Goal: Information Seeking & Learning: Learn about a topic

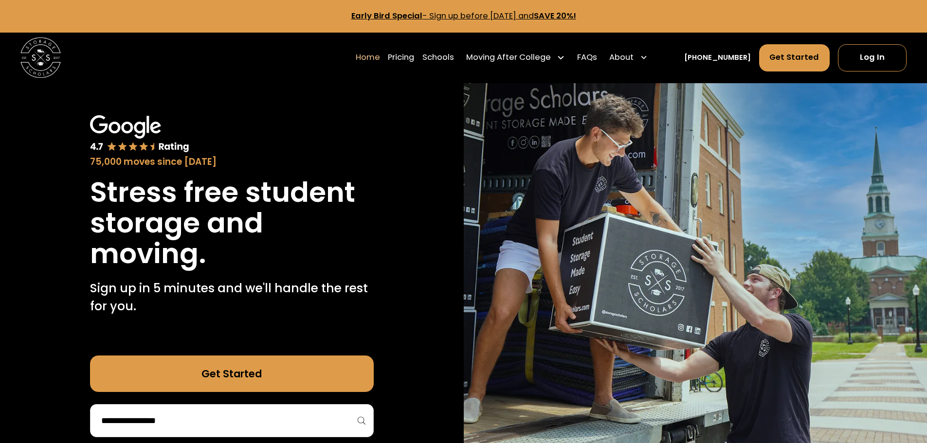
click at [379, 55] on link "Home" at bounding box center [368, 57] width 24 height 28
click at [414, 59] on link "Pricing" at bounding box center [401, 57] width 26 height 28
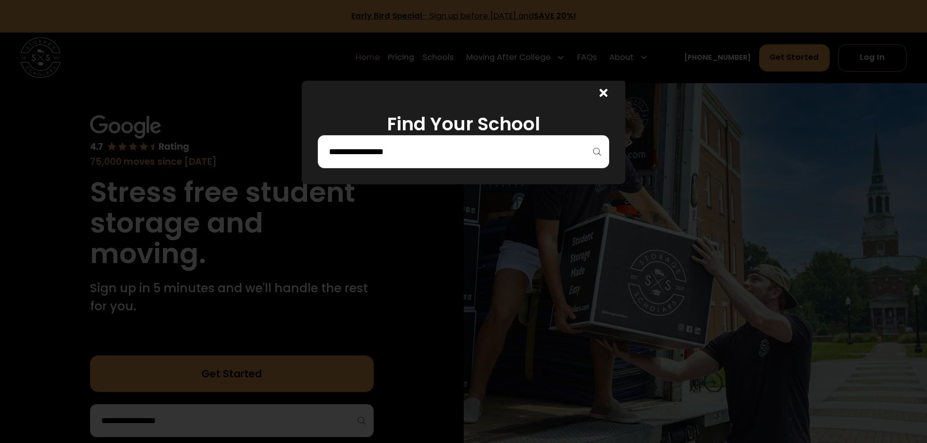
click at [608, 92] on icon at bounding box center [603, 93] width 8 height 8
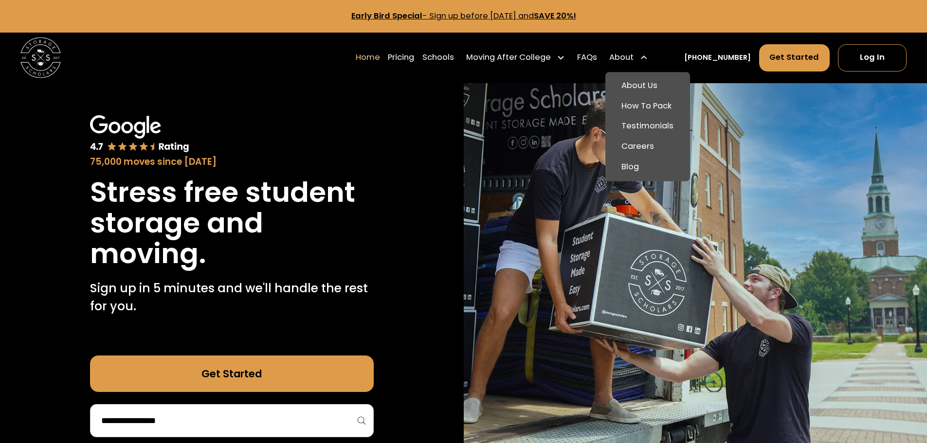
click at [648, 64] on div "About" at bounding box center [628, 57] width 47 height 28
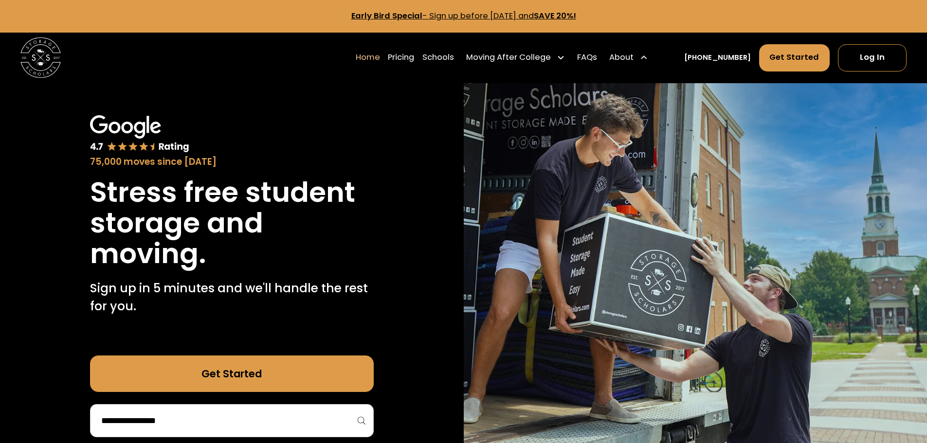
click at [648, 64] on div "About" at bounding box center [628, 57] width 47 height 28
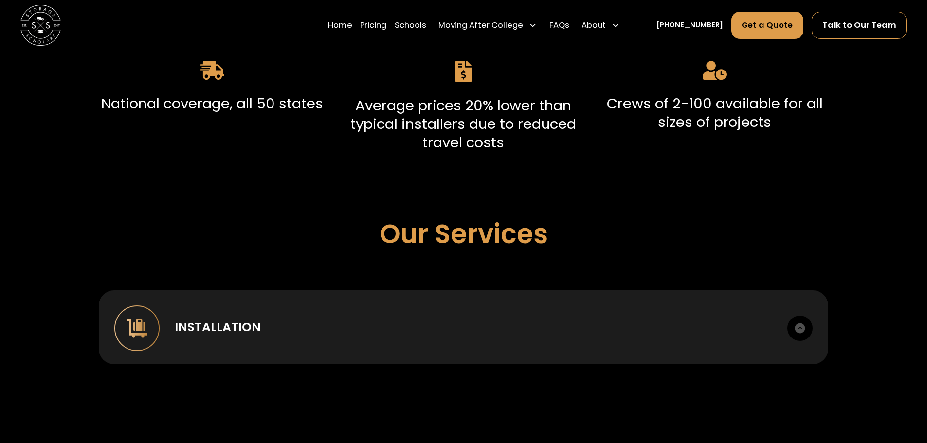
scroll to position [681, 0]
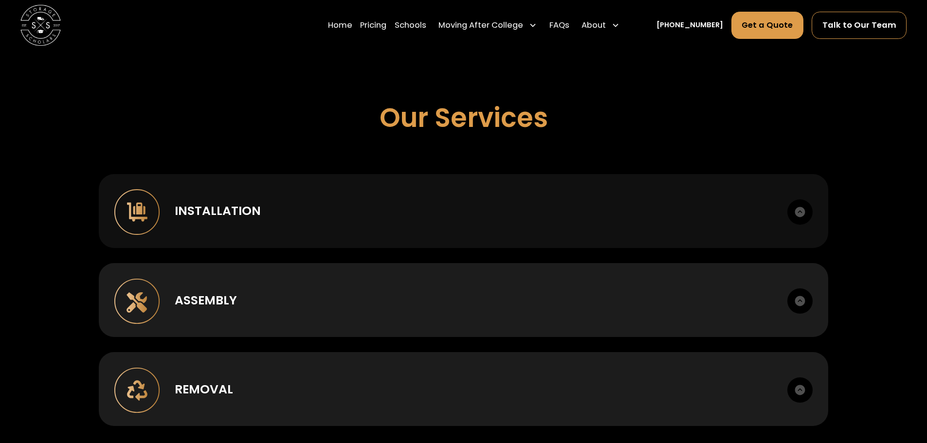
click at [327, 227] on div "Installation Case goods, metal, lounge, bunking, office." at bounding box center [463, 211] width 729 height 74
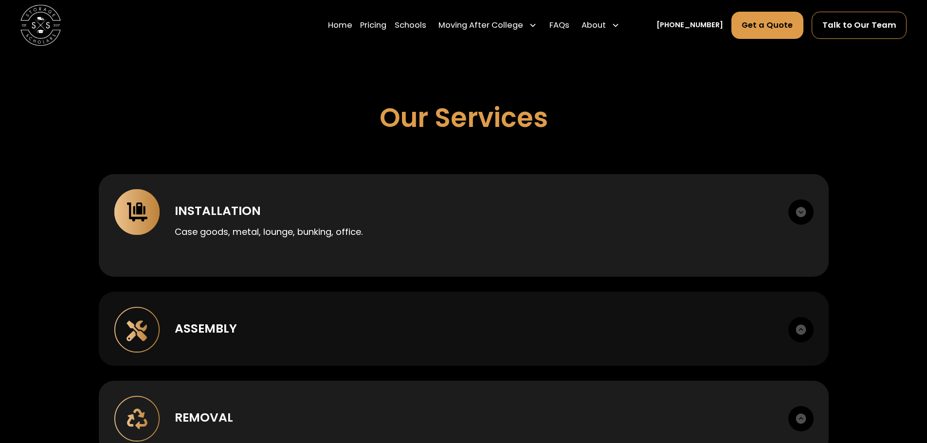
click at [367, 325] on div "Assembly" at bounding box center [474, 329] width 598 height 18
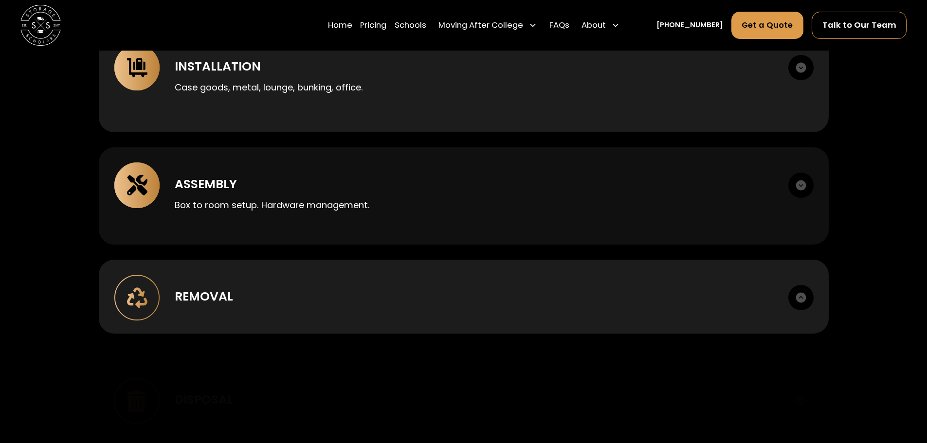
scroll to position [827, 0]
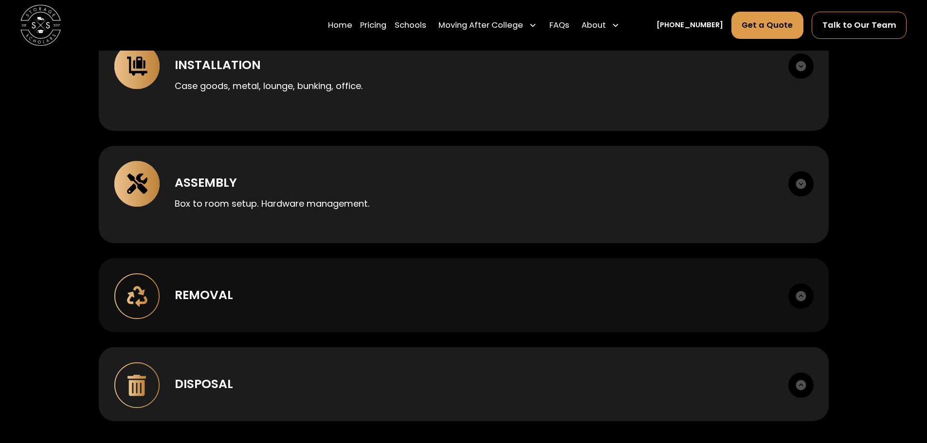
click at [372, 302] on div "Removal" at bounding box center [474, 295] width 598 height 18
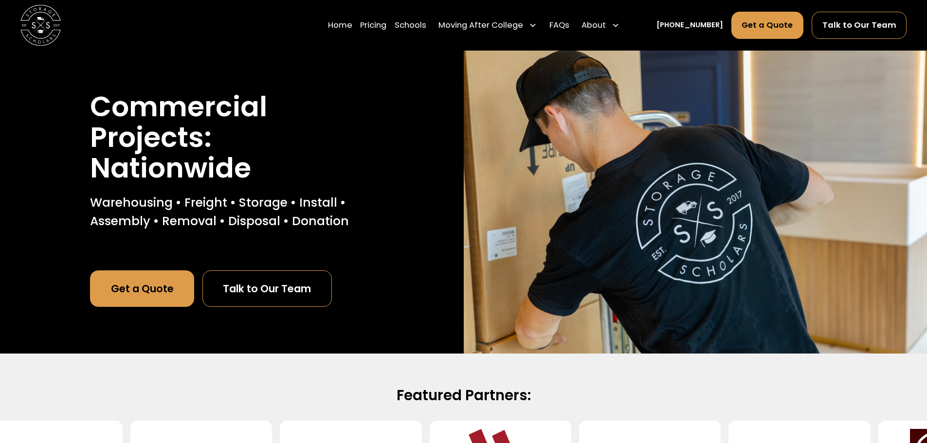
scroll to position [0, 0]
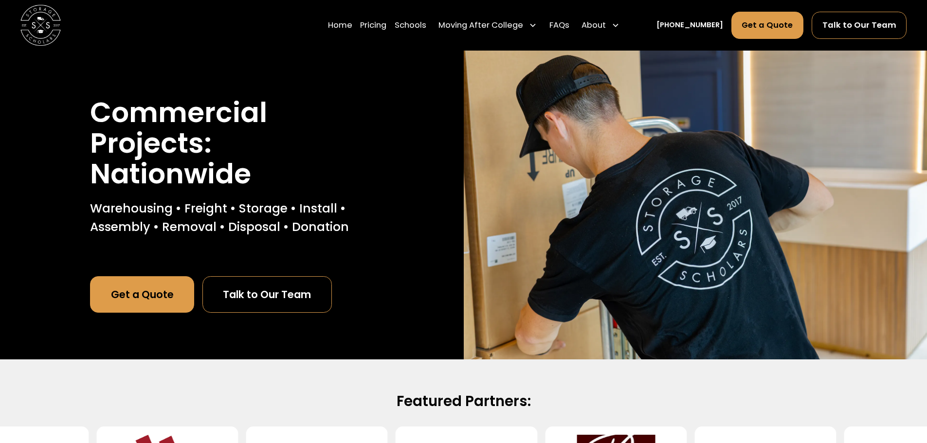
click at [264, 300] on link "Talk to Our Team" at bounding box center [266, 294] width 129 height 36
click at [107, 297] on link "Get a Quote" at bounding box center [142, 294] width 104 height 36
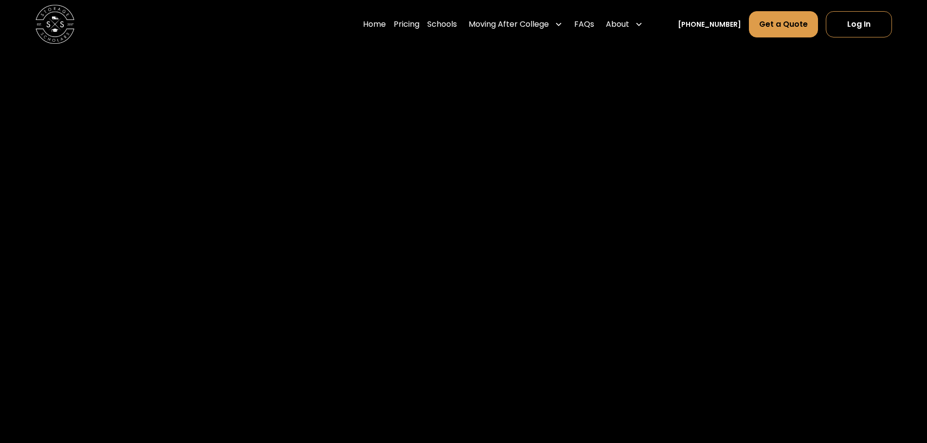
scroll to position [1129, 0]
click at [386, 22] on link "Home" at bounding box center [374, 24] width 23 height 27
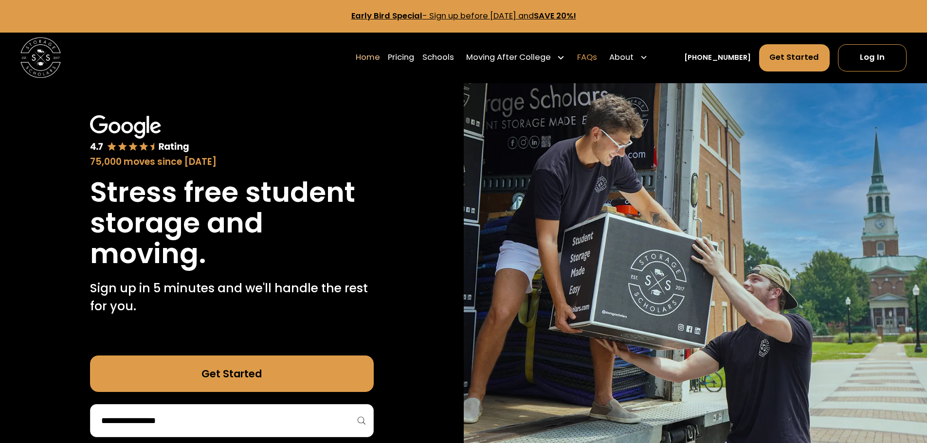
click at [594, 58] on link "FAQs" at bounding box center [587, 57] width 20 height 28
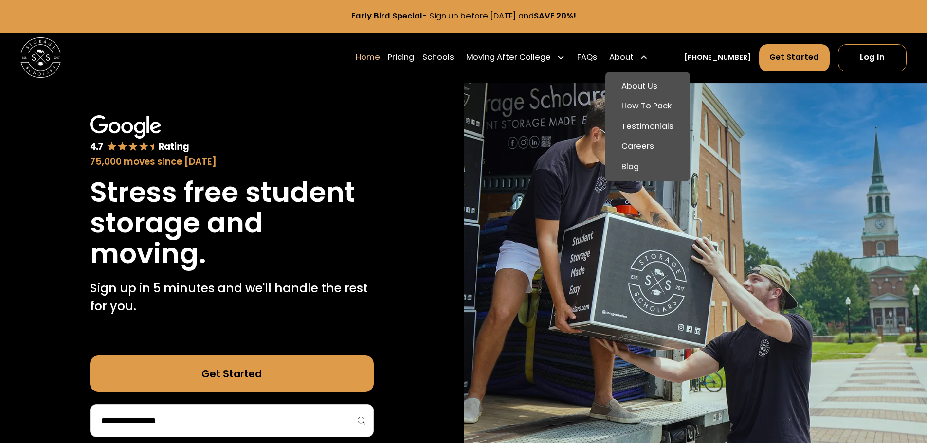
click at [650, 55] on div "About" at bounding box center [628, 57] width 47 height 28
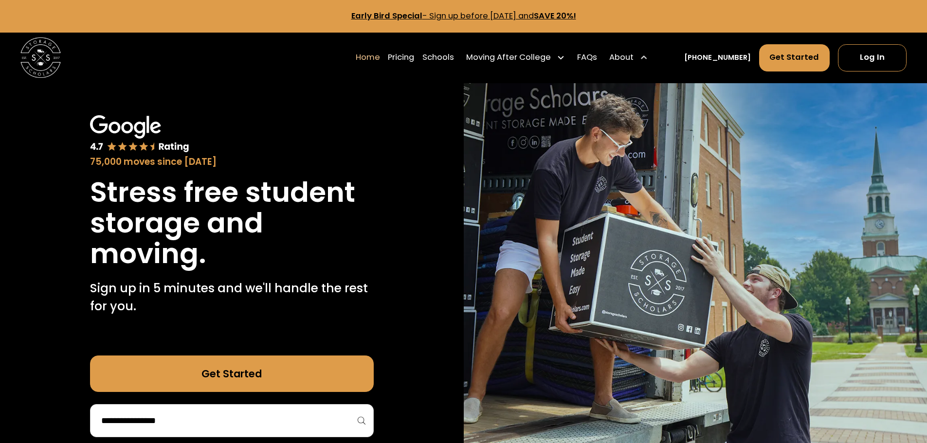
click at [650, 55] on div "About" at bounding box center [628, 57] width 47 height 28
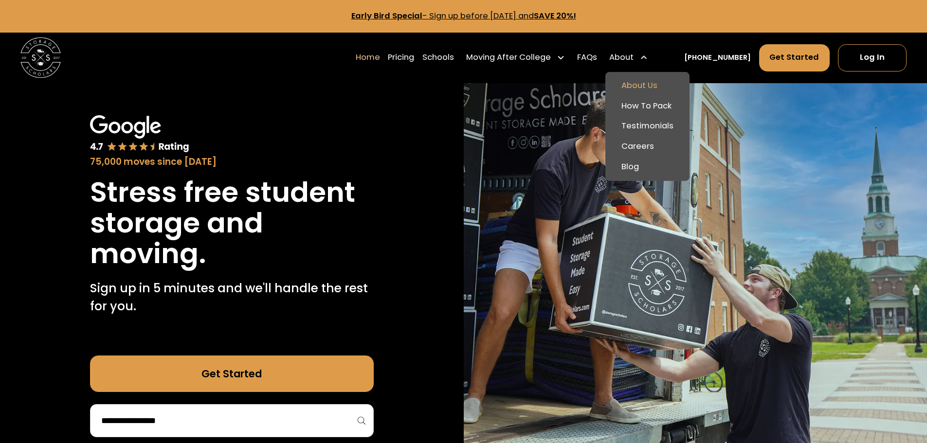
click at [642, 81] on link "About Us" at bounding box center [647, 86] width 76 height 20
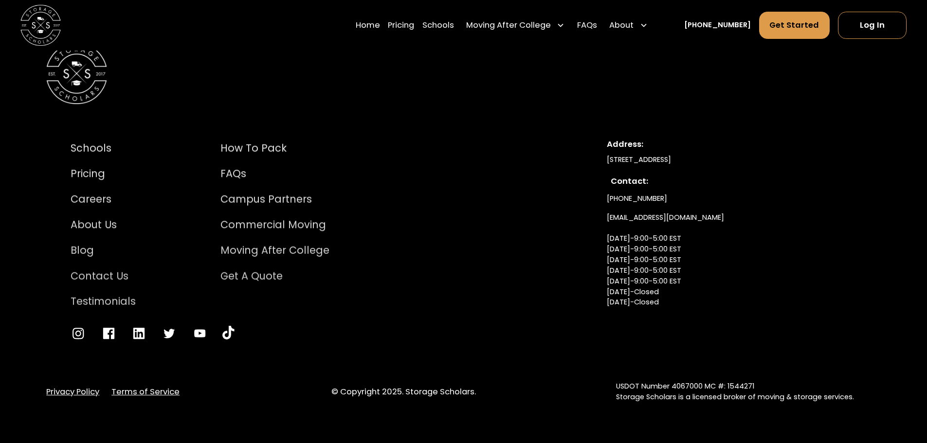
scroll to position [5495, 0]
